Goal: Check status: Check status

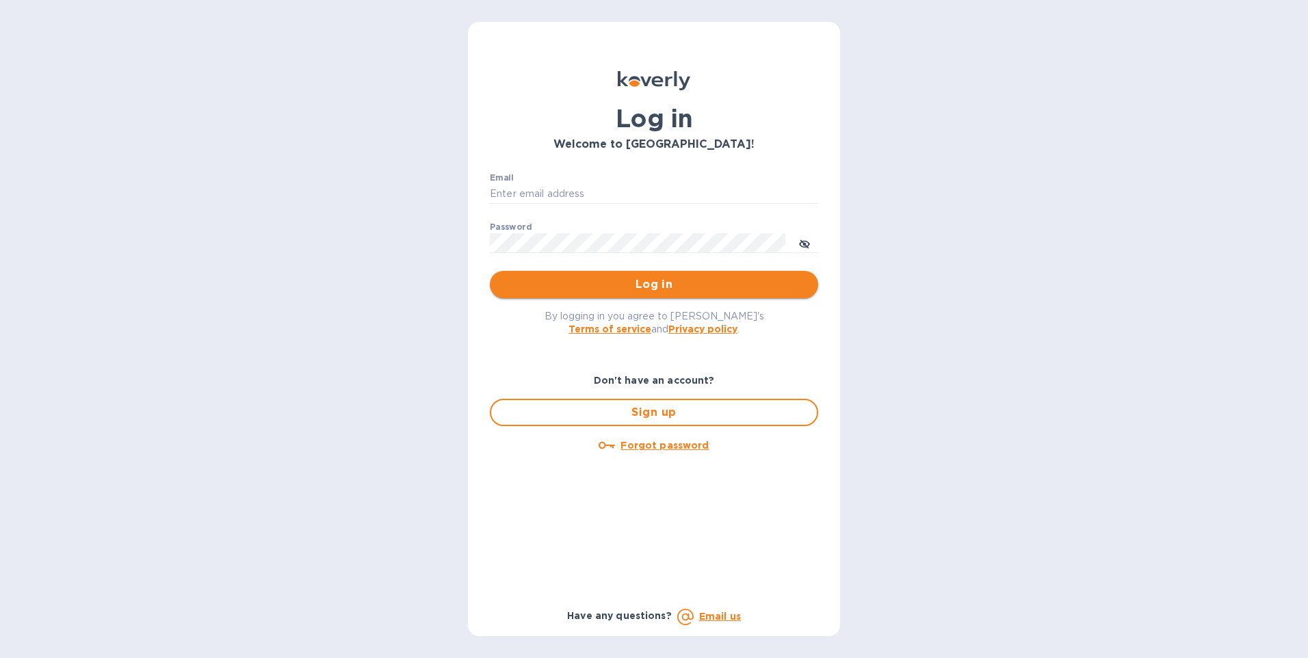
type input "[EMAIL_ADDRESS][DOMAIN_NAME]"
click at [642, 285] on span "Log in" at bounding box center [654, 284] width 307 height 16
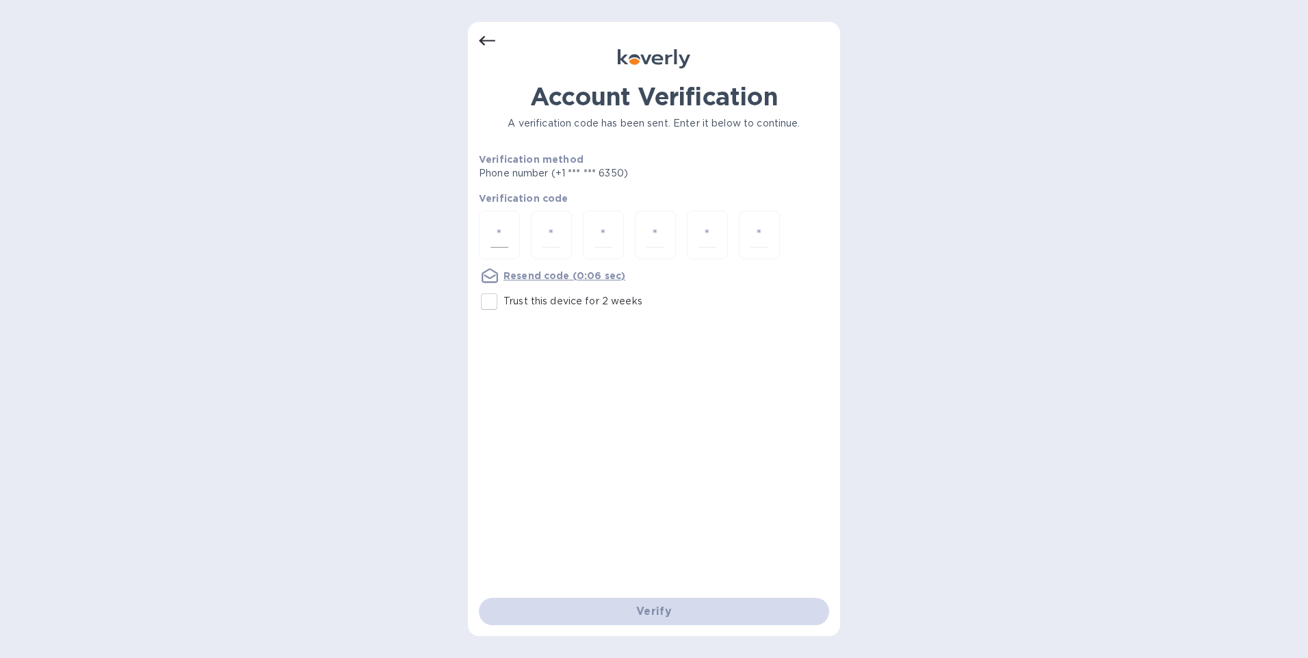
click at [501, 239] on input "number" at bounding box center [500, 234] width 18 height 25
type input "1"
type input "0"
type input "5"
type input "8"
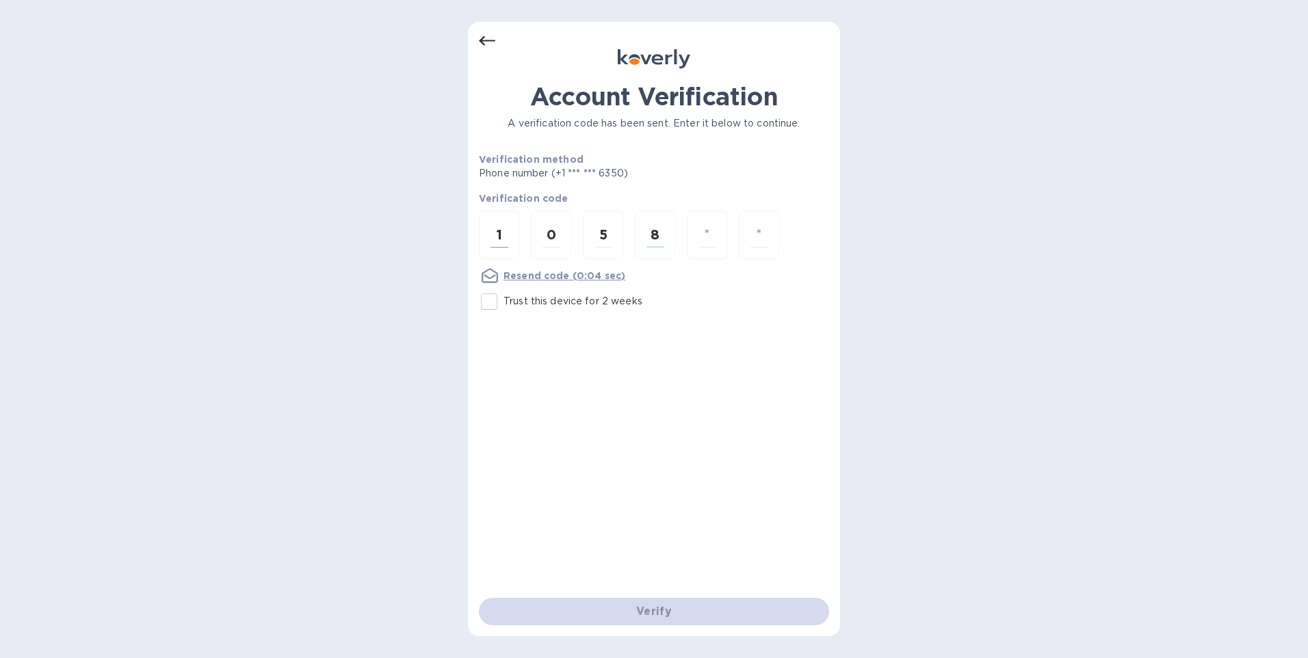
type input "2"
type input "7"
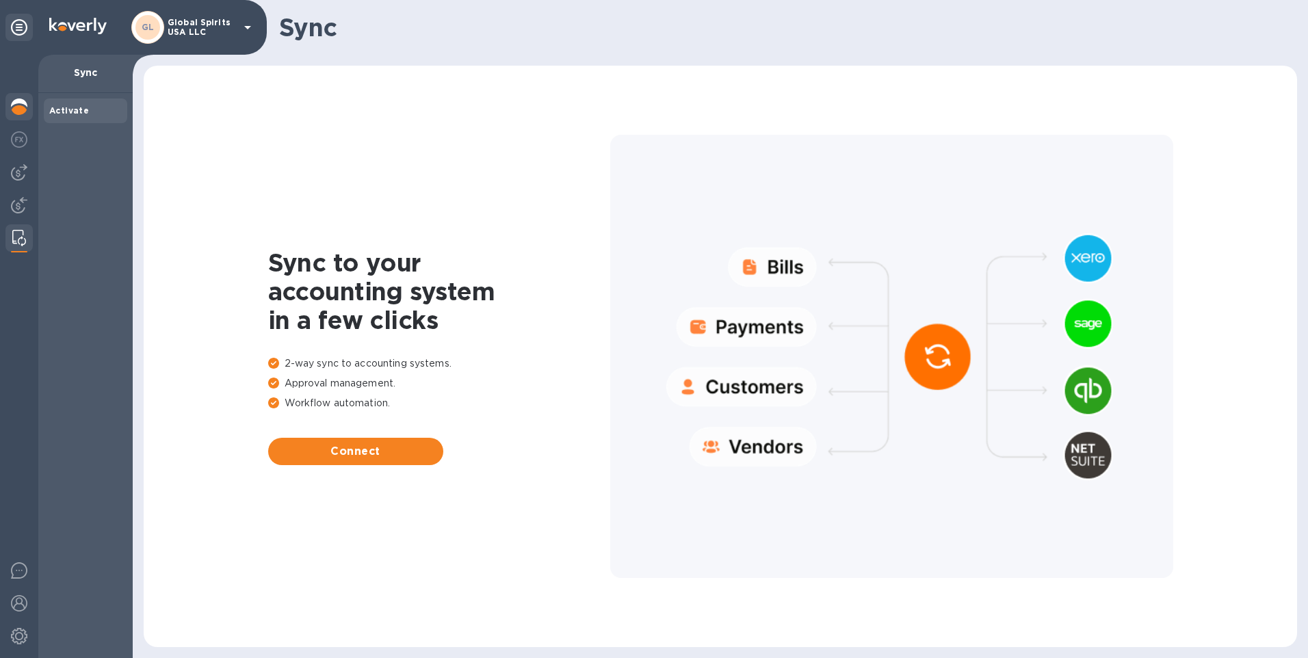
click at [23, 105] on img at bounding box center [19, 107] width 16 height 16
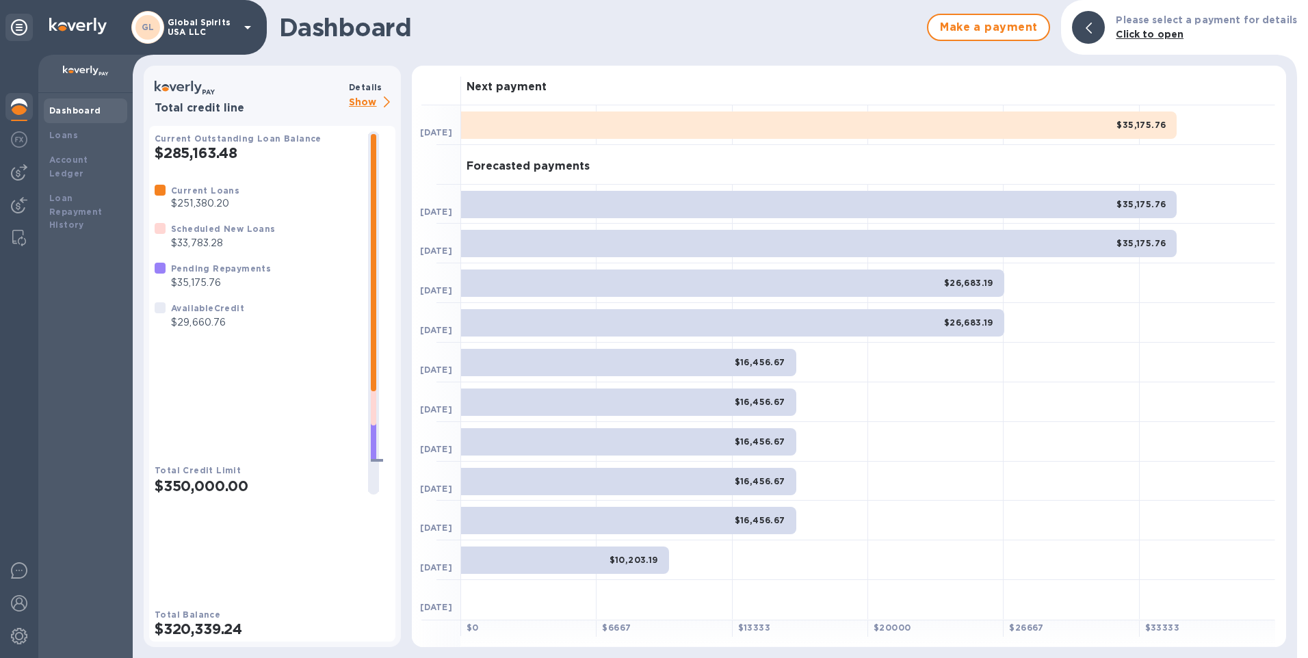
click at [62, 103] on div "Dashboard" at bounding box center [85, 111] width 83 height 25
click at [371, 101] on p "Show" at bounding box center [372, 102] width 47 height 17
